Goal: Information Seeking & Learning: Understand process/instructions

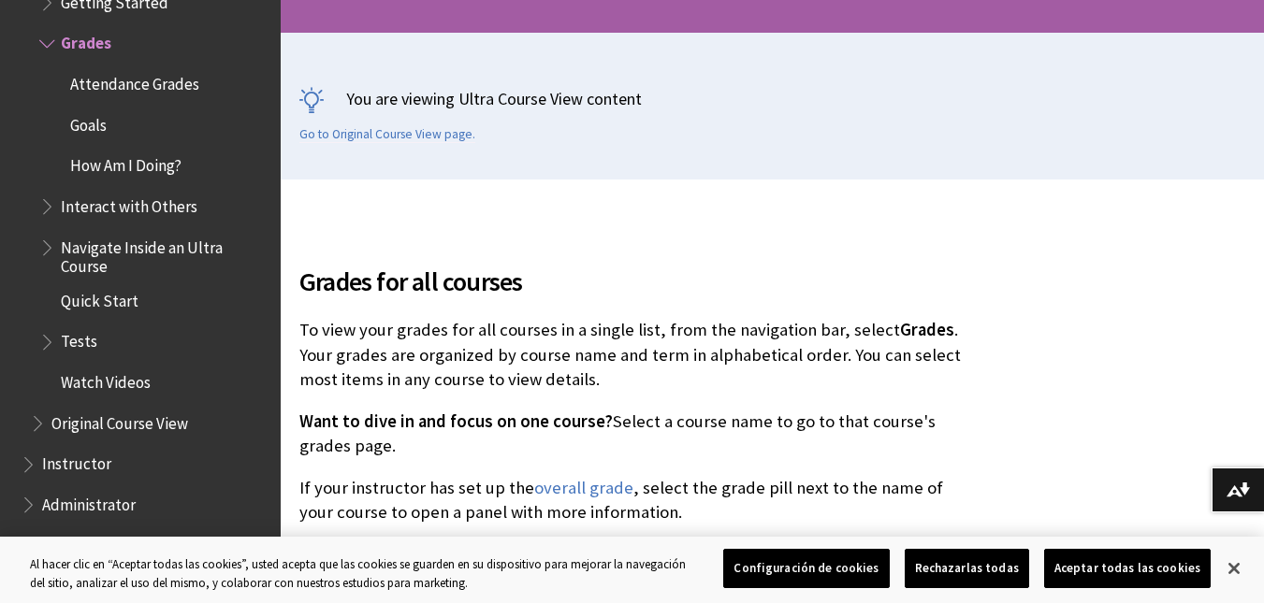
scroll to position [384, 0]
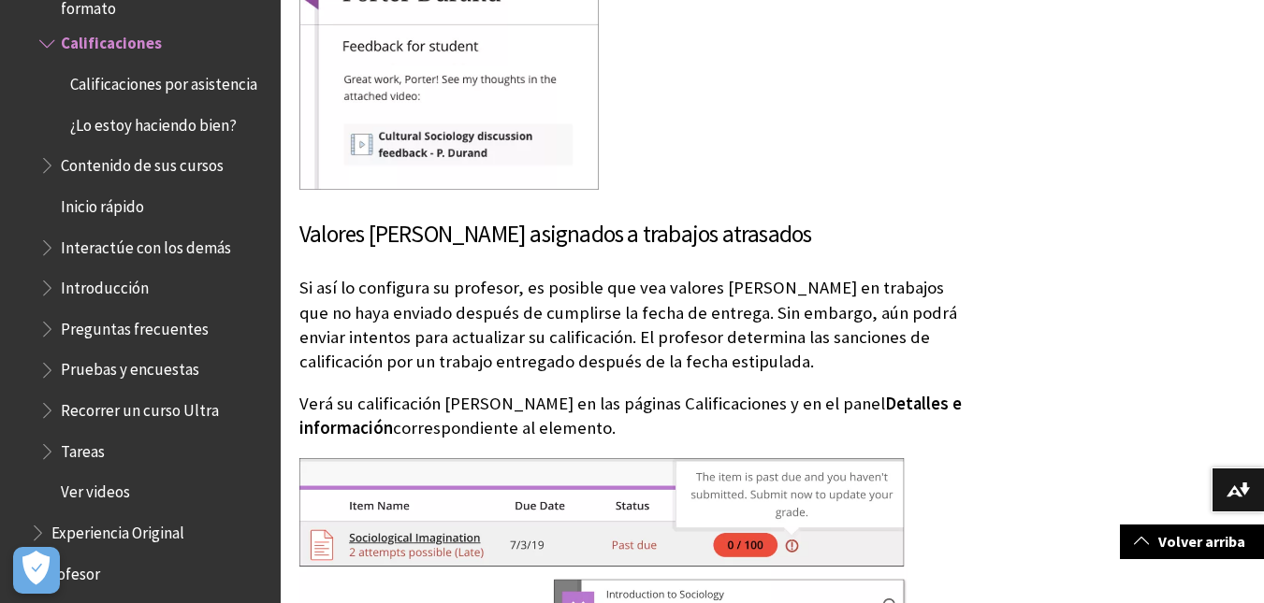
scroll to position [3162, 0]
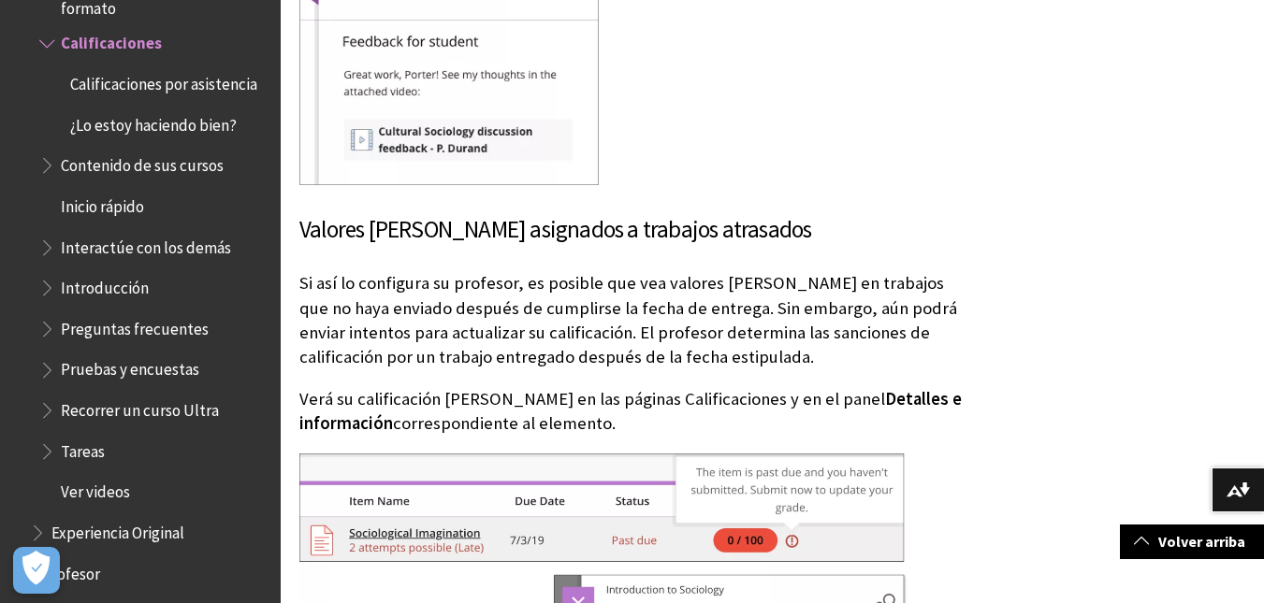
click at [113, 135] on span "¿Lo estoy haciendo bien?" at bounding box center [153, 121] width 167 height 25
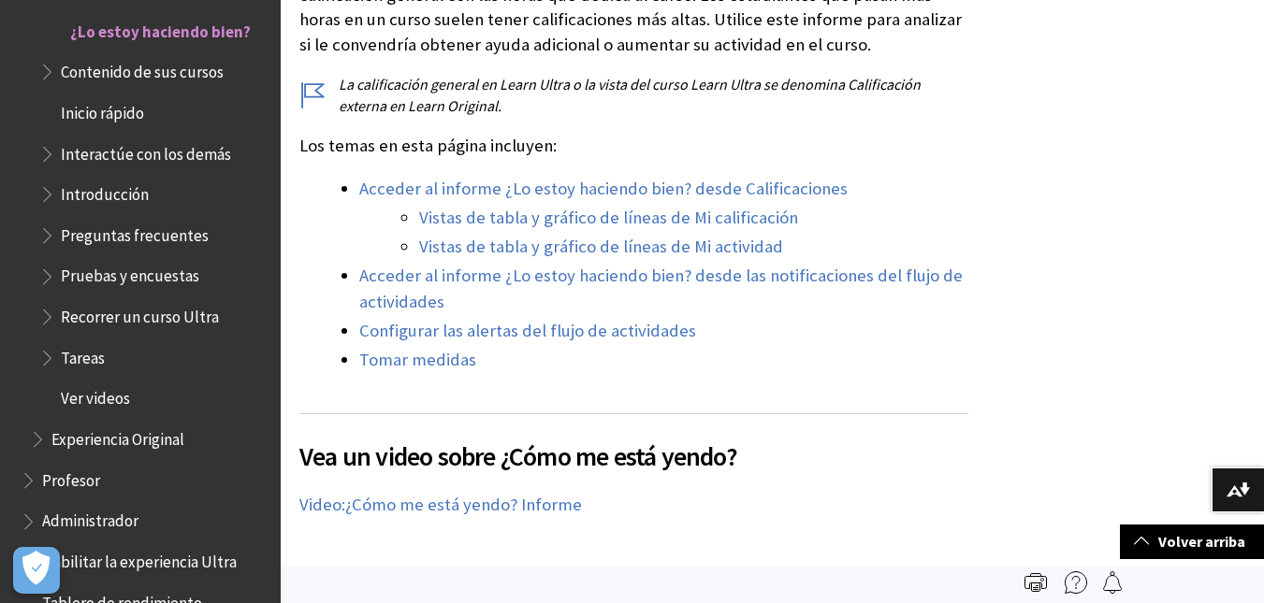
scroll to position [669, 0]
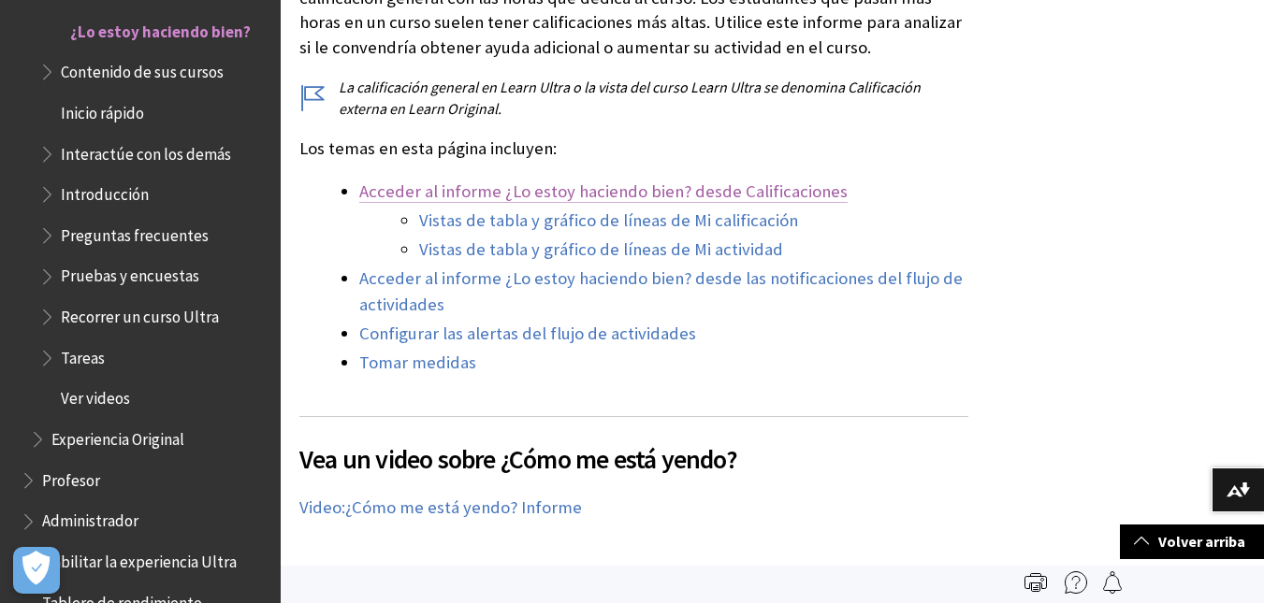
click at [397, 187] on link "Acceder al informe ¿Lo estoy haciendo bien? desde Calificaciones" at bounding box center [603, 192] width 488 height 22
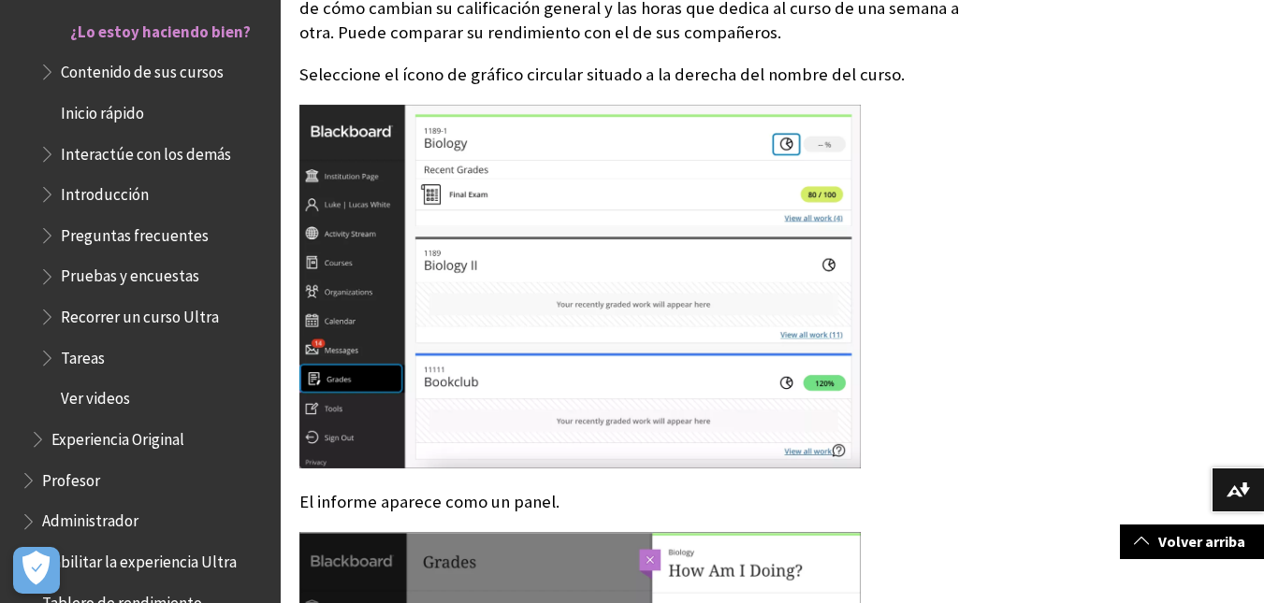
scroll to position [1653, 0]
